Goal: Task Accomplishment & Management: Complete application form

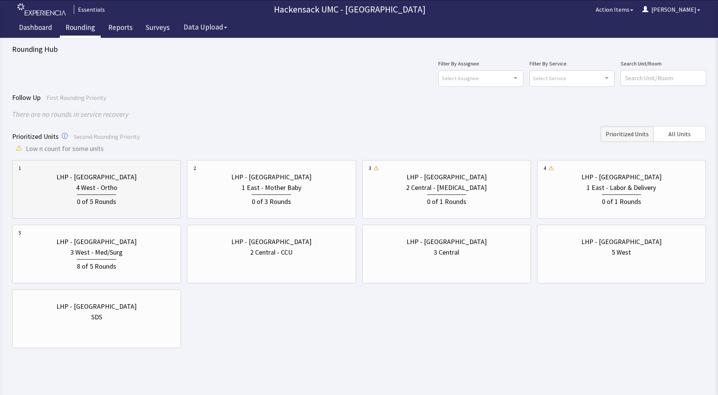
click at [76, 182] on div "LHP - [GEOGRAPHIC_DATA]" at bounding box center [96, 177] width 80 height 11
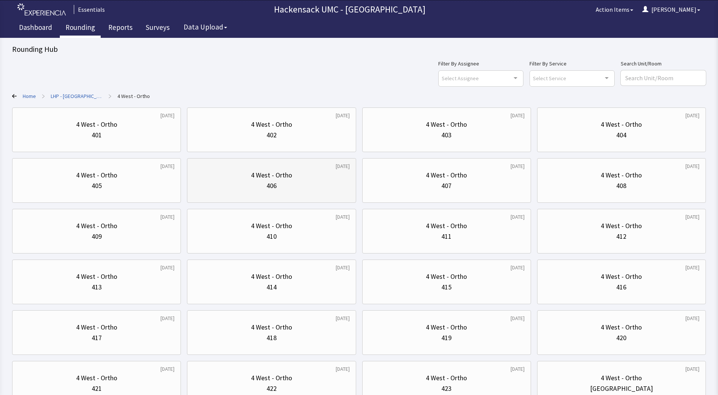
click at [275, 176] on div "4 West - Ortho" at bounding box center [271, 175] width 41 height 11
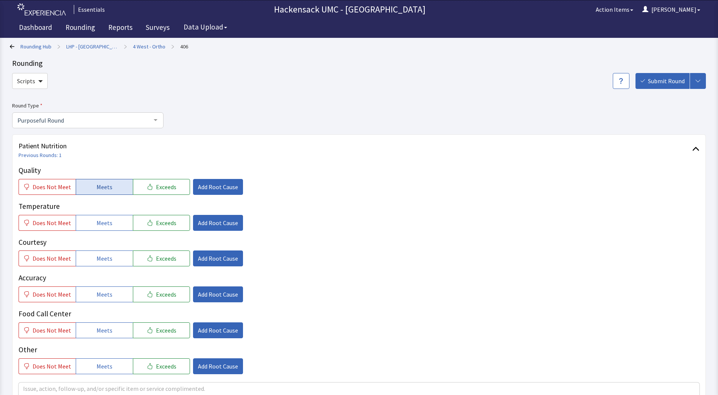
click at [113, 188] on button "Meets" at bounding box center [104, 187] width 57 height 16
click at [107, 224] on span "Meets" at bounding box center [105, 222] width 16 height 9
click at [103, 257] on span "Meets" at bounding box center [105, 258] width 16 height 9
click at [100, 291] on span "Meets" at bounding box center [105, 294] width 16 height 9
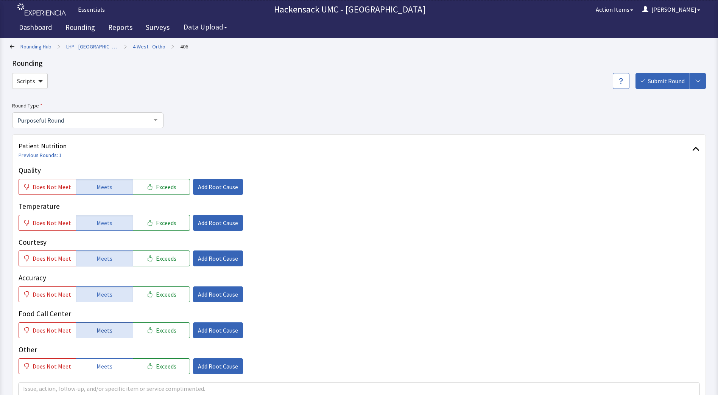
click at [97, 332] on span "Meets" at bounding box center [105, 330] width 16 height 9
click at [101, 360] on button "Meets" at bounding box center [104, 367] width 57 height 16
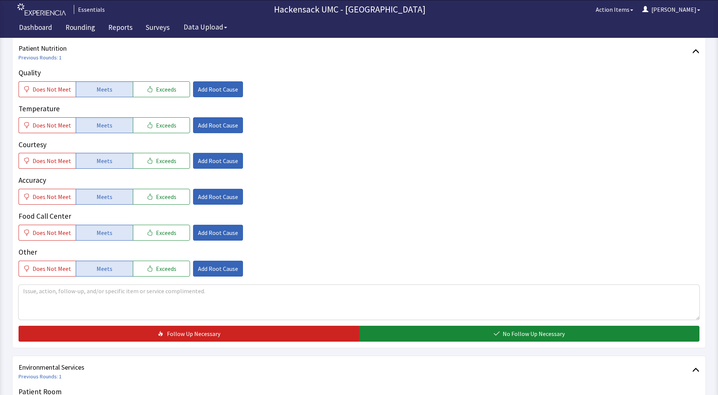
scroll to position [108, 0]
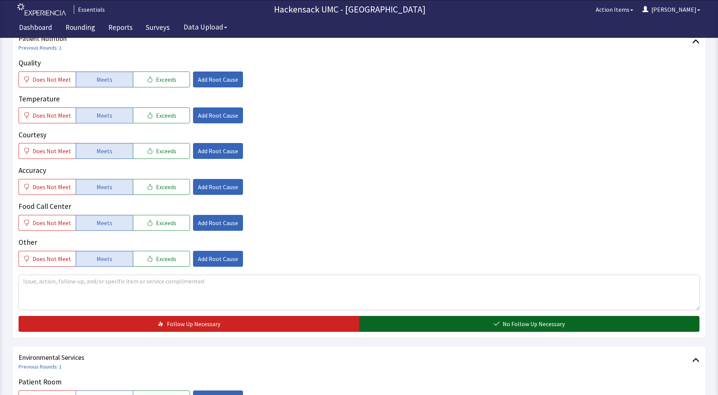
click at [486, 320] on button "No Follow Up Necessary" at bounding box center [529, 324] width 341 height 16
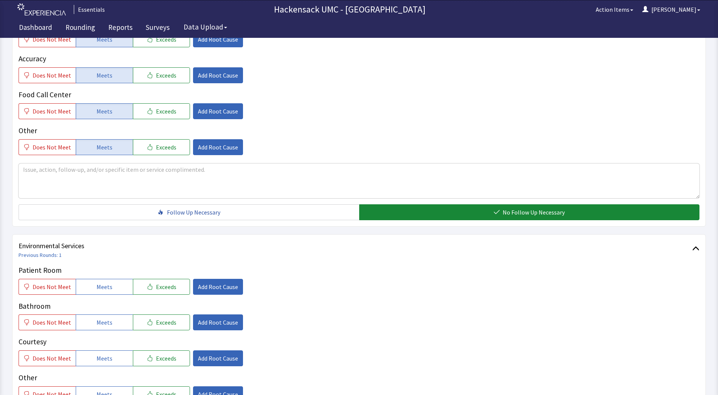
scroll to position [220, 0]
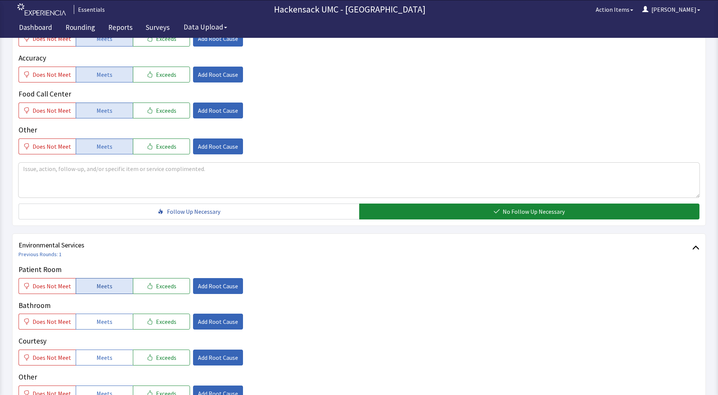
click at [109, 286] on button "Meets" at bounding box center [104, 286] width 57 height 16
click at [109, 320] on button "Meets" at bounding box center [104, 322] width 57 height 16
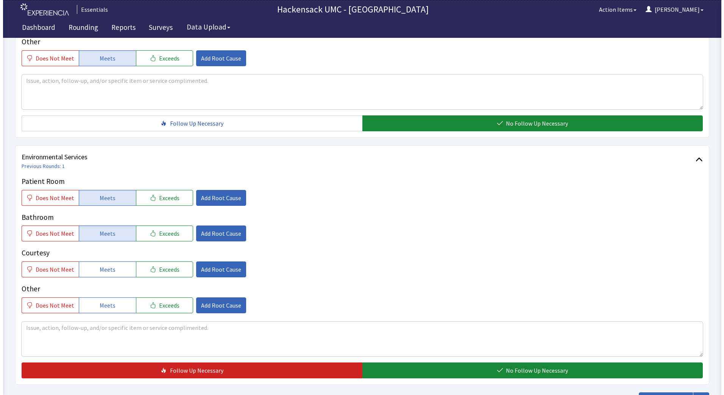
scroll to position [318, 0]
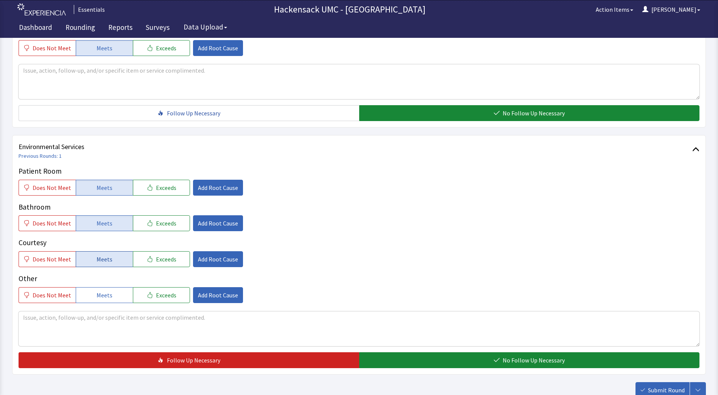
click at [111, 260] on button "Meets" at bounding box center [104, 259] width 57 height 16
click at [104, 296] on span "Meets" at bounding box center [105, 295] width 16 height 9
click at [172, 190] on button "Exceeds" at bounding box center [161, 188] width 57 height 16
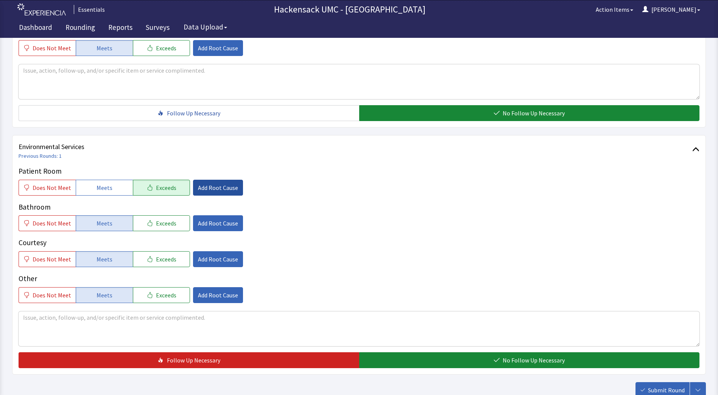
click at [208, 189] on span "Add Root Cause" at bounding box center [218, 187] width 40 height 9
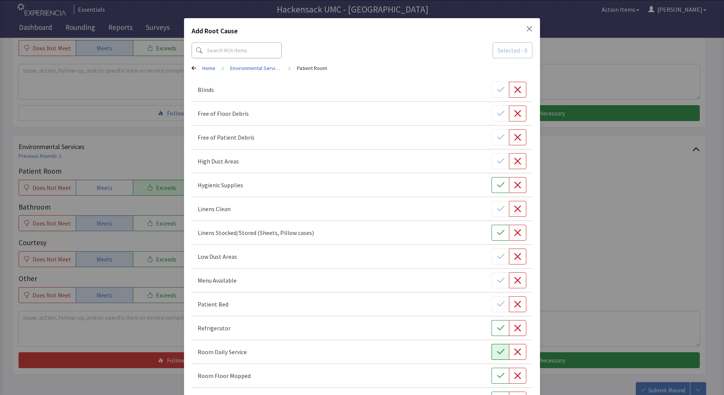
click at [497, 355] on icon "button" at bounding box center [501, 352] width 8 height 8
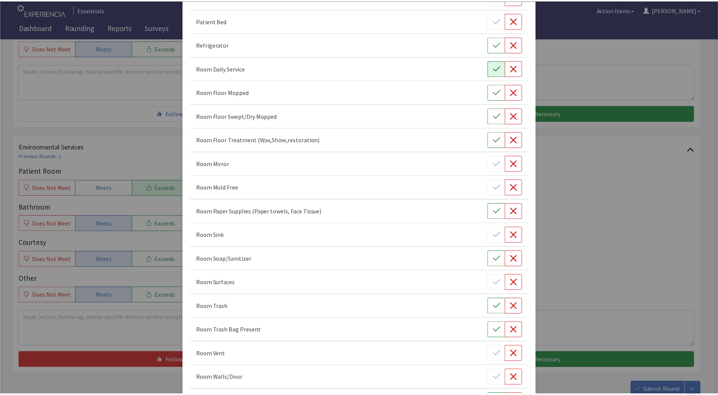
scroll to position [389, 0]
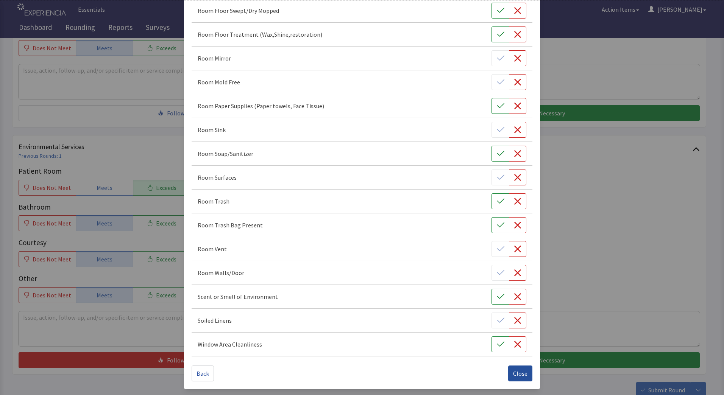
click at [514, 374] on span "Close" at bounding box center [520, 373] width 14 height 9
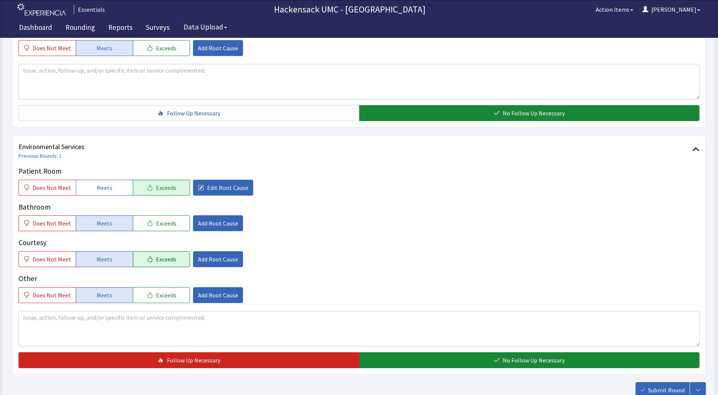
click at [164, 263] on span "Exceeds" at bounding box center [166, 259] width 20 height 9
click at [226, 257] on span "Add Root Cause" at bounding box center [218, 259] width 40 height 9
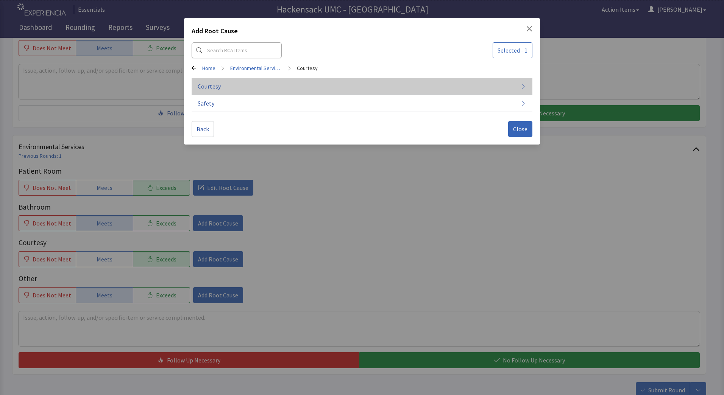
click at [222, 84] on button "Courtesy" at bounding box center [362, 86] width 341 height 17
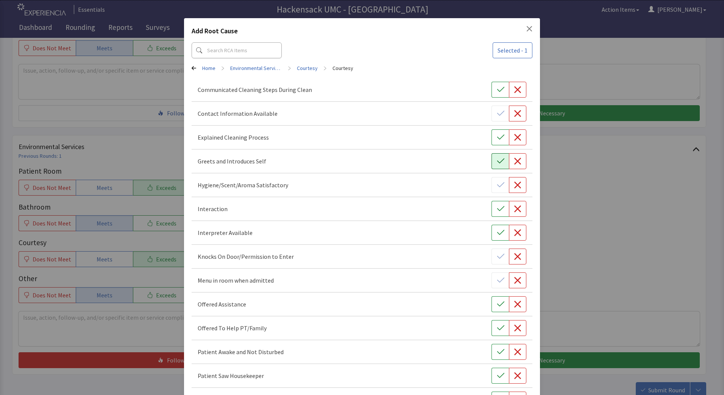
click at [492, 164] on button "button" at bounding box center [499, 161] width 17 height 16
click at [498, 138] on icon "button" at bounding box center [501, 138] width 8 height 8
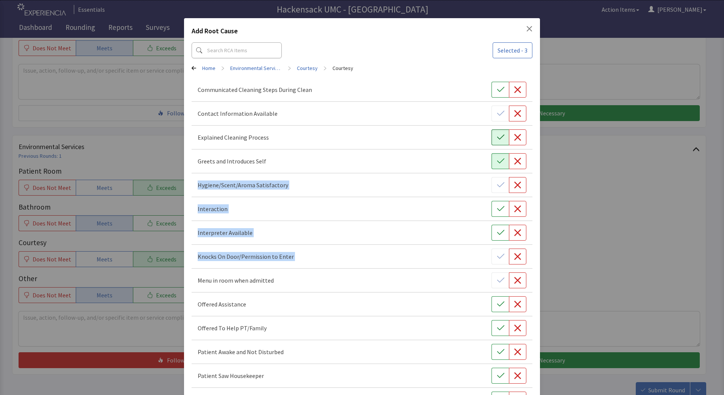
drag, startPoint x: 718, startPoint y: 150, endPoint x: 717, endPoint y: 251, distance: 100.3
click at [717, 251] on div "Add Root Cause Selected - 3 Home > Environmental Services > Courtesy > Courtesy…" at bounding box center [362, 320] width 724 height 641
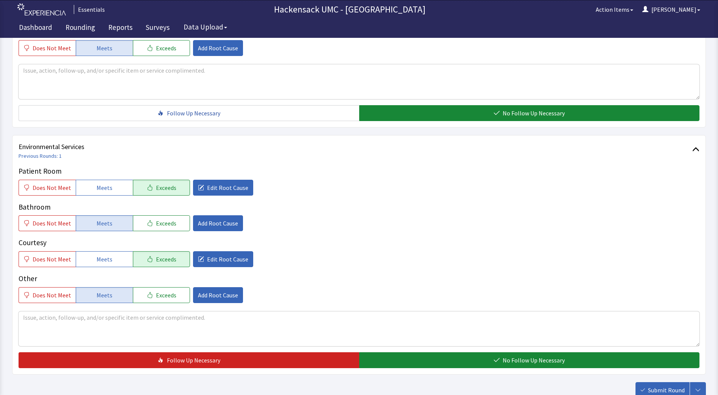
scroll to position [371, 0]
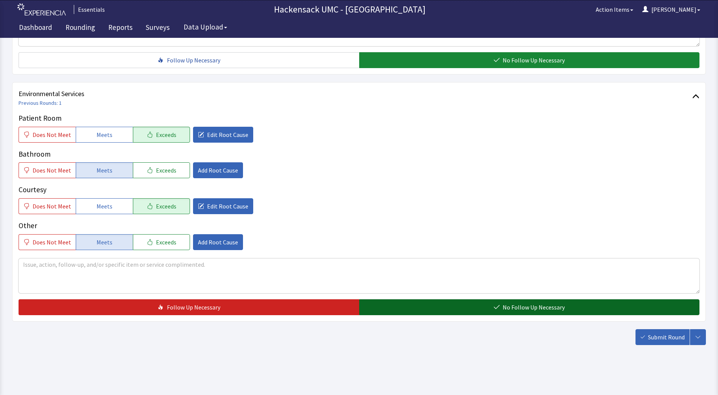
click at [546, 315] on button "No Follow Up Necessary" at bounding box center [529, 307] width 341 height 16
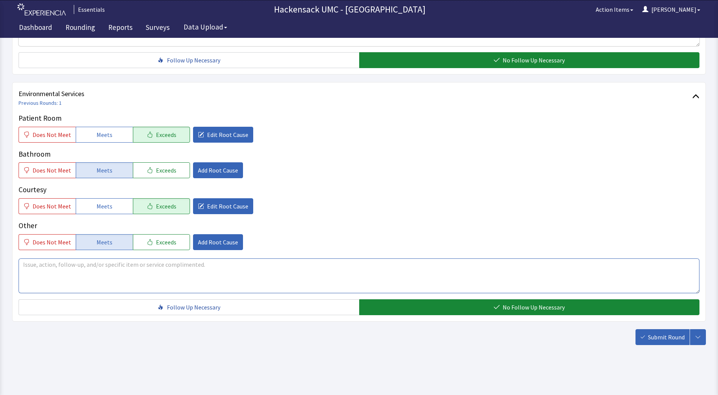
click at [175, 278] on textarea at bounding box center [359, 276] width 681 height 35
type textarea "[PERSON_NAME], yes came in and did cleaning."
click at [672, 334] on span "Submit Round" at bounding box center [666, 337] width 37 height 9
